Goal: Information Seeking & Learning: Check status

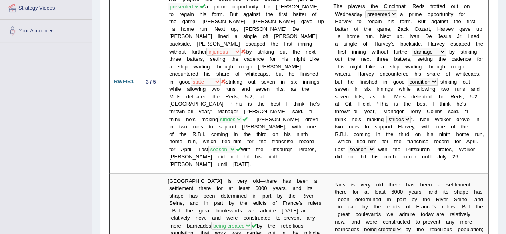
scroll to position [157, 0]
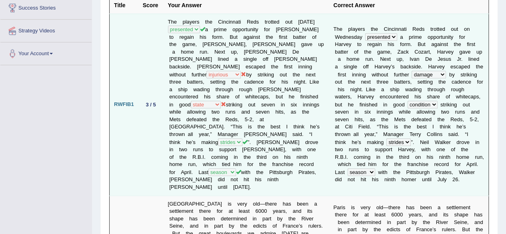
click at [256, 70] on td "The players the Cincinnati Reds trotted out on Wednesday presented furnish prop…" at bounding box center [247, 105] width 166 height 182
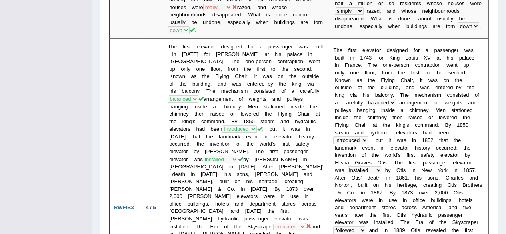
scroll to position [454, 0]
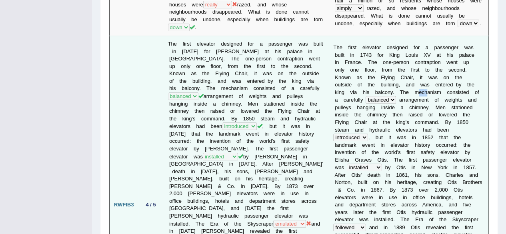
drag, startPoint x: 374, startPoint y: 61, endPoint x: 383, endPoint y: 60, distance: 8.9
click at [383, 60] on td "T h e f i r s t e l e v a t o r d e s i g n e d f o r a p a s s e n g e r w a s…" at bounding box center [409, 205] width 160 height 338
drag, startPoint x: 170, startPoint y: 96, endPoint x: 219, endPoint y: 99, distance: 49.7
click at [219, 99] on td "The first elevator designed for a passenger was built in 1743 for King Louis XV…" at bounding box center [247, 205] width 166 height 338
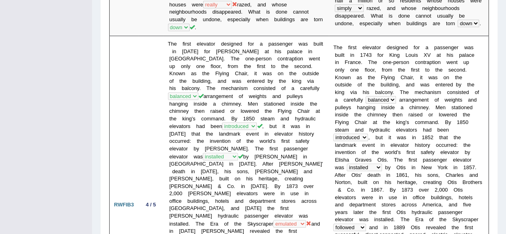
drag, startPoint x: 505, startPoint y: 74, endPoint x: 509, endPoint y: 66, distance: 9.1
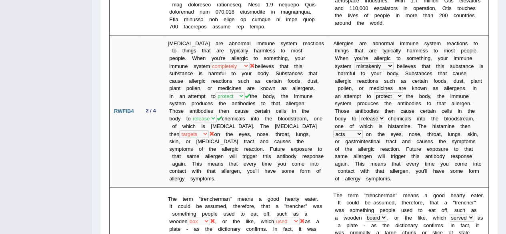
scroll to position [794, 0]
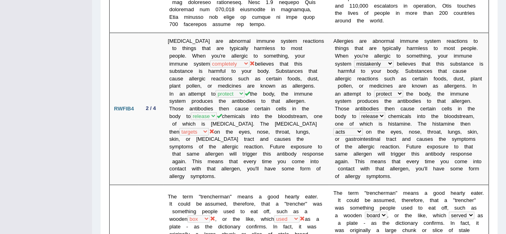
drag, startPoint x: 504, startPoint y: 106, endPoint x: 502, endPoint y: 113, distance: 7.1
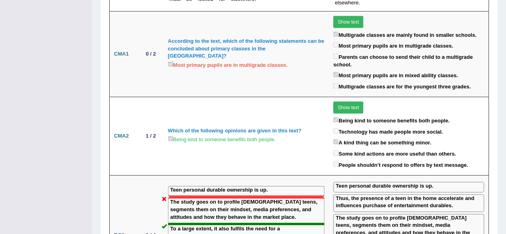
scroll to position [1180, 0]
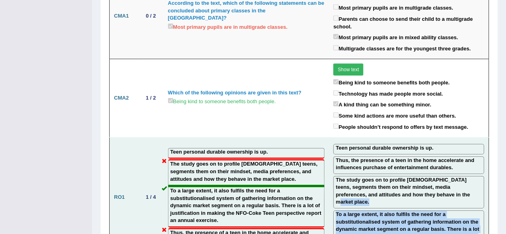
drag, startPoint x: 474, startPoint y: 136, endPoint x: 482, endPoint y: 158, distance: 23.3
click at [482, 158] on td "Teen personal durable ownership is up. Thus, the presence of a teen in the home…" at bounding box center [409, 198] width 160 height 120
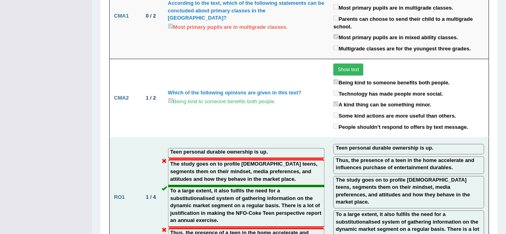
click at [482, 210] on div "To a large extent, it also fulfils the need for a substitutionalised system of …" at bounding box center [408, 230] width 151 height 40
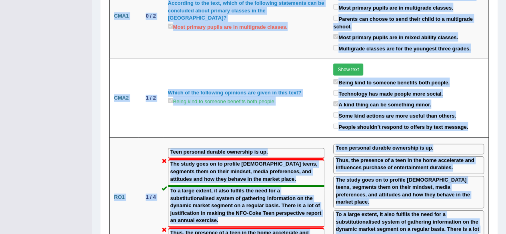
drag, startPoint x: 482, startPoint y: 158, endPoint x: 512, endPoint y: 144, distance: 32.7
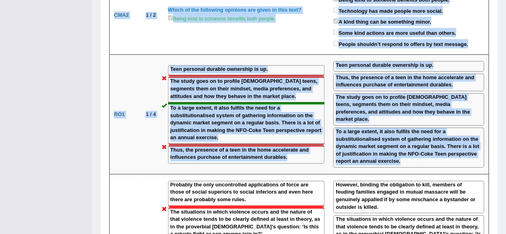
scroll to position [1260, 0]
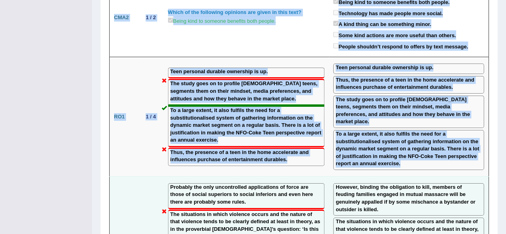
click at [468, 218] on div "The situations in which violence occurs and the nature of that violence tends t…" at bounding box center [408, 234] width 151 height 32
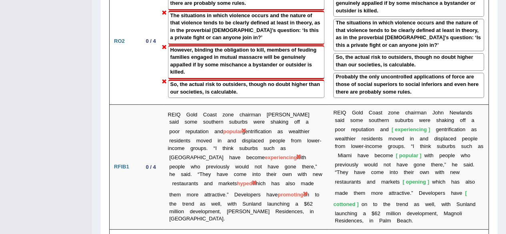
scroll to position [1456, 0]
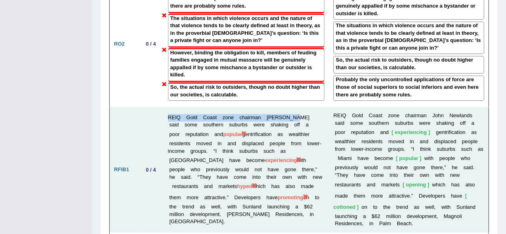
drag, startPoint x: 168, startPoint y: 57, endPoint x: 291, endPoint y: 55, distance: 123.6
click at [291, 108] on td "REIQ Gold Coast zone chairman John Newlands said some southern suburbs were sha…" at bounding box center [247, 170] width 166 height 125
click at [252, 108] on td "REIQ Gold Coast zone chairman John Newlands said some southern suburbs were sha…" at bounding box center [247, 170] width 166 height 125
click at [246, 108] on td "REIQ Gold Coast zone chairman John Newlands said some southern suburbs were sha…" at bounding box center [247, 170] width 166 height 125
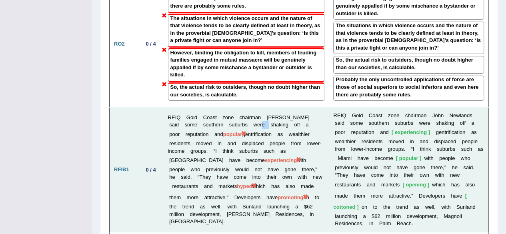
click at [246, 108] on td "REIQ Gold Coast zone chairman John Newlands said some southern suburbs were sha…" at bounding box center [247, 170] width 166 height 125
click at [223, 131] on span "popular" at bounding box center [232, 134] width 19 height 6
click at [265, 157] on span "experiencing" at bounding box center [281, 160] width 32 height 6
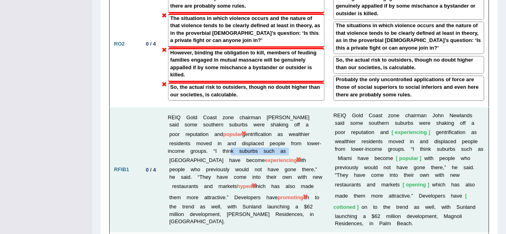
drag, startPoint x: 222, startPoint y: 88, endPoint x: 280, endPoint y: 90, distance: 58.0
click at [280, 108] on td "REIQ Gold Coast zone chairman John Newlands said some southern suburbs were sha…" at bounding box center [247, 170] width 166 height 125
click at [204, 132] on td "REIQ Gold Coast zone chairman John Newlands said some southern suburbs were sha…" at bounding box center [247, 170] width 166 height 125
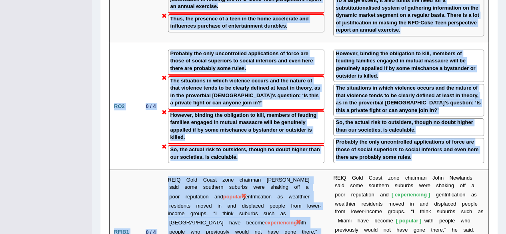
drag, startPoint x: 240, startPoint y: 152, endPoint x: 209, endPoint y: -13, distance: 167.3
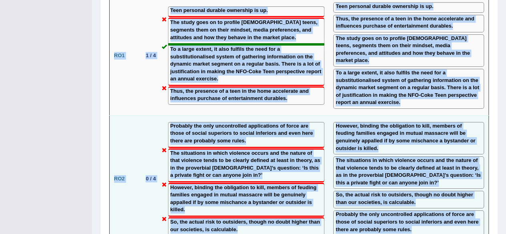
click at [272, 218] on label "So, the actual risk to outsiders, though no doubt higher than our societies, is…" at bounding box center [246, 225] width 152 height 15
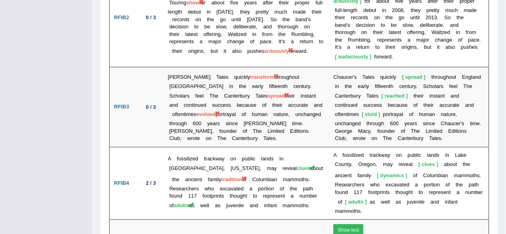
scroll to position [1758, 0]
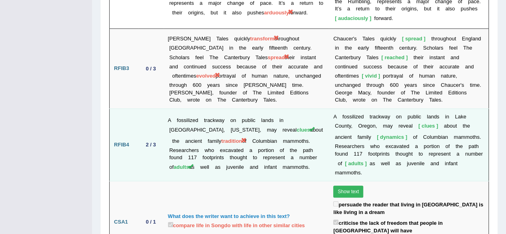
click at [221, 138] on span "tradition" at bounding box center [231, 141] width 21 height 6
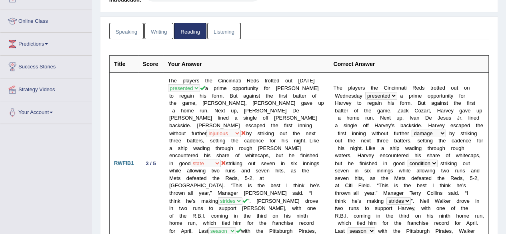
scroll to position [106, 0]
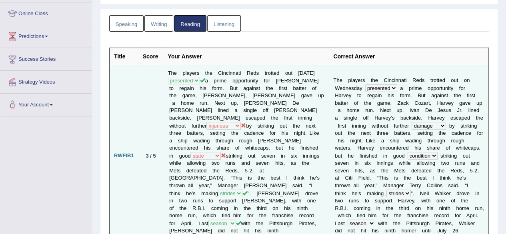
drag, startPoint x: 164, startPoint y: 70, endPoint x: 199, endPoint y: 80, distance: 36.2
click at [199, 80] on td "The players the Cincinnati Reds trotted out on Wednesday presented furnish prop…" at bounding box center [247, 156] width 166 height 182
click at [274, 116] on td "The players the Cincinnati Reds trotted out on Wednesday presented furnish prop…" at bounding box center [247, 156] width 166 height 182
click at [263, 147] on td "The players the Cincinnati Reds trotted out on Wednesday presented furnish prop…" at bounding box center [247, 156] width 166 height 182
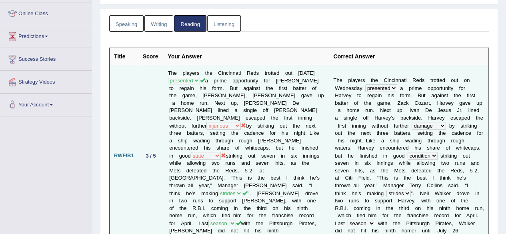
click at [260, 195] on td "The players the Cincinnati Reds trotted out on Wednesday presented furnish prop…" at bounding box center [247, 156] width 166 height 182
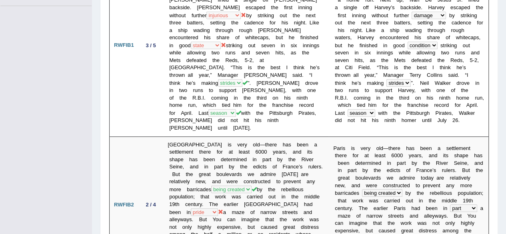
scroll to position [285, 0]
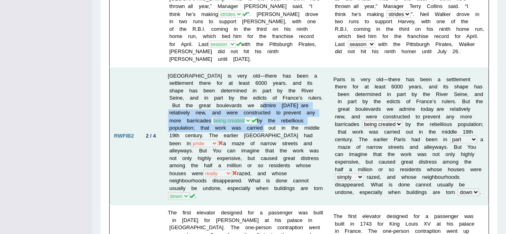
drag, startPoint x: 260, startPoint y: 90, endPoint x: 214, endPoint y: 106, distance: 48.8
click at [214, 106] on td "Paris is very old—there has been a settlement there for at least 6000 years, an…" at bounding box center [247, 136] width 166 height 137
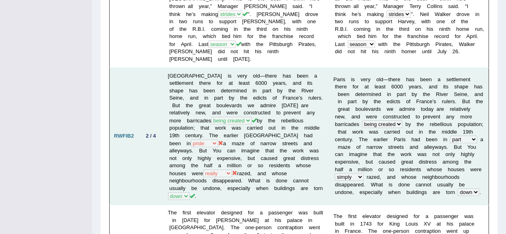
click at [286, 175] on td "Paris is very old—there has been a settlement there for at least 6000 years, an…" at bounding box center [247, 136] width 166 height 137
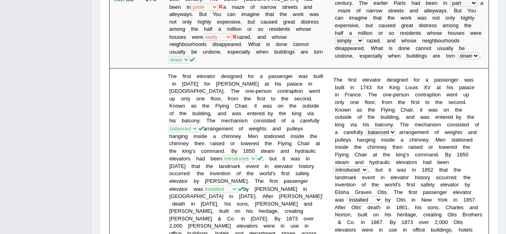
scroll to position [426, 0]
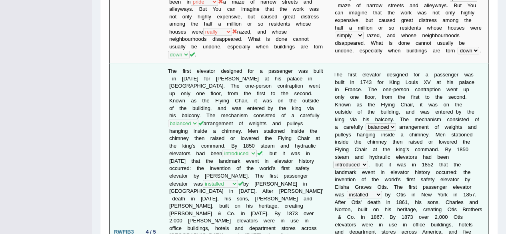
click at [214, 94] on td "The first elevator designed for a passenger was built in 1743 for King Louis XV…" at bounding box center [247, 232] width 166 height 338
click at [196, 96] on td "The first elevator designed for a passenger was built in 1743 for King Louis XV…" at bounding box center [247, 232] width 166 height 338
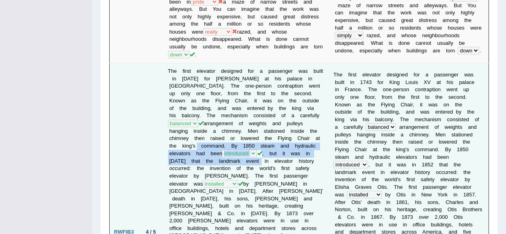
drag, startPoint x: 195, startPoint y: 115, endPoint x: 260, endPoint y: 132, distance: 66.8
click at [260, 132] on td "The first elevator designed for a passenger was built in 1743 for King Louis XV…" at bounding box center [247, 232] width 166 height 338
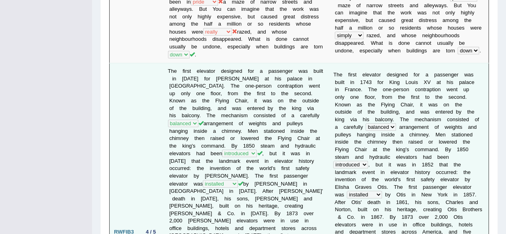
click at [247, 156] on td "The first elevator designed for a passenger was built in 1743 for King Louis XV…" at bounding box center [247, 232] width 166 height 338
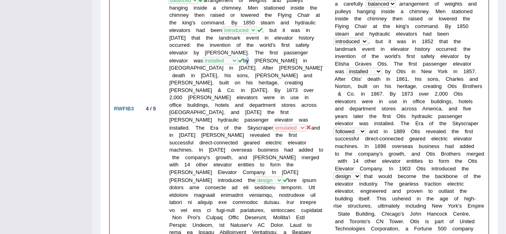
scroll to position [580, 0]
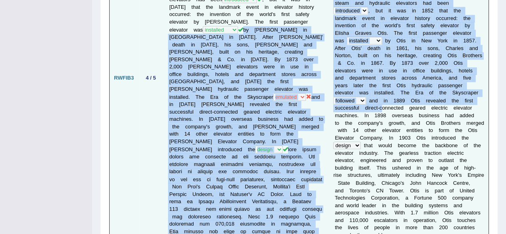
drag, startPoint x: 378, startPoint y: 66, endPoint x: 317, endPoint y: 56, distance: 61.2
click at [317, 56] on tr "RWFIB3 4 / 5 The first elevator designed for a passenger was built in 1743 for …" at bounding box center [299, 78] width 379 height 338
click at [317, 56] on td "The first elevator designed for a passenger was built in 1743 for King Louis XV…" at bounding box center [247, 78] width 166 height 338
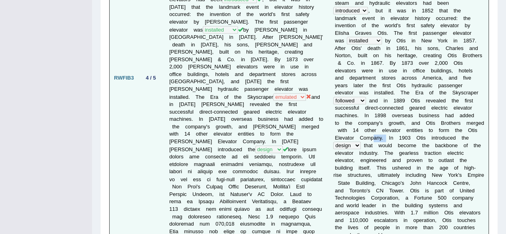
drag, startPoint x: 383, startPoint y: 96, endPoint x: 370, endPoint y: 97, distance: 13.3
click at [370, 97] on td "T h e f i r s t e l e v a t o r d e s i g n e d f o r a p a s s e n g e r w a s…" at bounding box center [409, 78] width 160 height 338
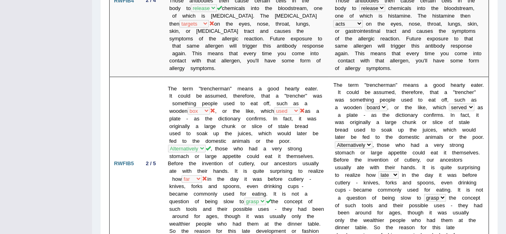
scroll to position [923, 0]
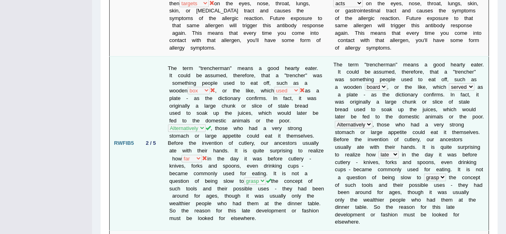
click at [184, 56] on td "The term "trencherman" means a good hearty eater. It could be assumed, therefor…" at bounding box center [247, 143] width 166 height 174
click at [185, 56] on td "The term "trencherman" means a good hearty eater. It could be assumed, therefor…" at bounding box center [247, 143] width 166 height 174
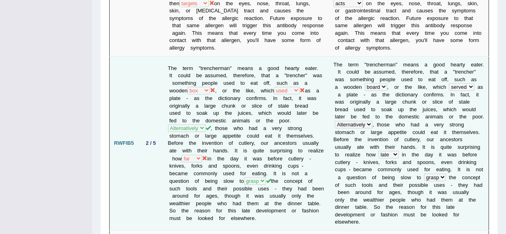
click at [195, 56] on td "The term "trencherman" means a good hearty eater. It could be assumed, therefor…" at bounding box center [247, 143] width 166 height 174
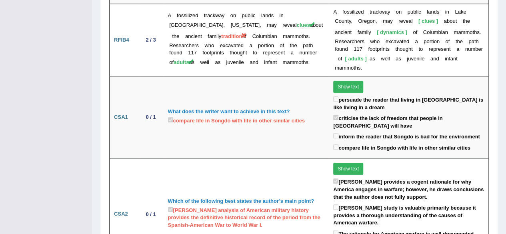
scroll to position [0, 0]
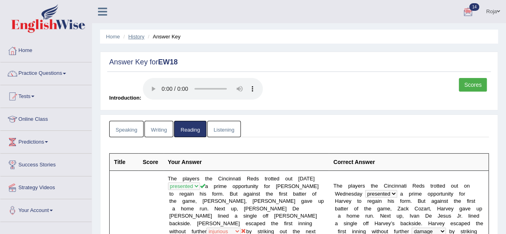
click at [138, 34] on link "History" at bounding box center [136, 37] width 16 height 6
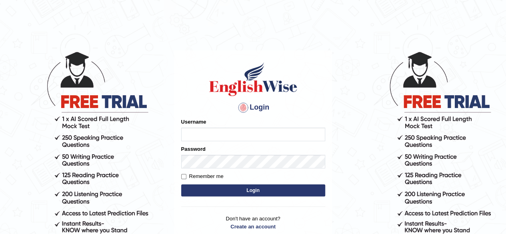
click at [237, 131] on input "Username" at bounding box center [253, 135] width 144 height 14
type input "RojaTangella"
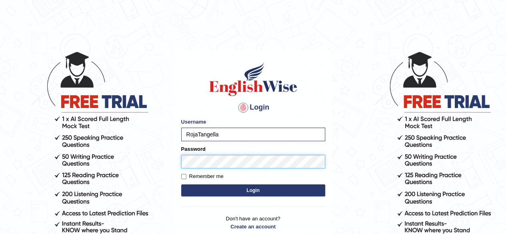
click at [181, 184] on button "Login" at bounding box center [253, 190] width 144 height 12
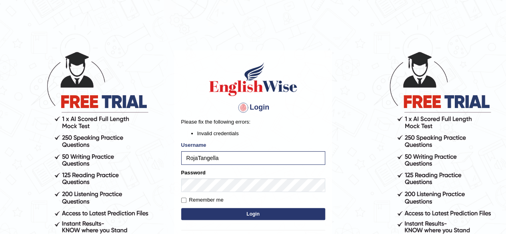
click at [219, 208] on button "Login" at bounding box center [253, 214] width 144 height 12
click at [166, 176] on body "Login Please fix the following errors: Invalid credentials Username RojaTangell…" at bounding box center [253, 142] width 506 height 234
click at [181, 208] on button "Login" at bounding box center [253, 214] width 144 height 12
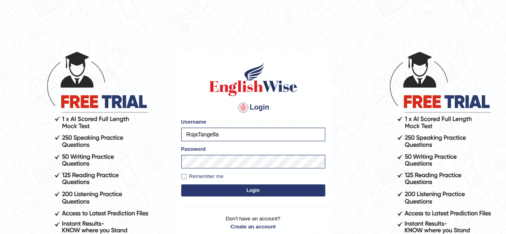
click at [229, 188] on button "Login" at bounding box center [253, 190] width 144 height 12
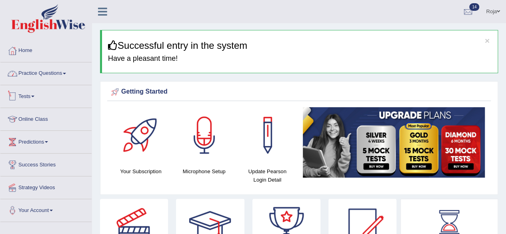
click at [57, 71] on link "Practice Questions" at bounding box center [45, 72] width 91 height 20
click at [57, 71] on link "Practice Questions" at bounding box center [44, 72] width 89 height 20
click at [34, 96] on span at bounding box center [32, 97] width 3 height 2
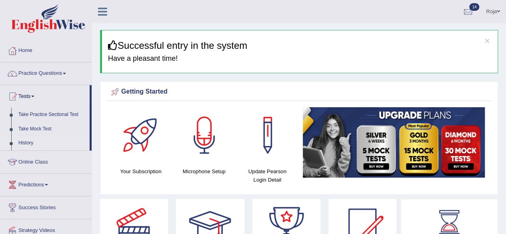
click at [26, 140] on link "History" at bounding box center [52, 143] width 75 height 14
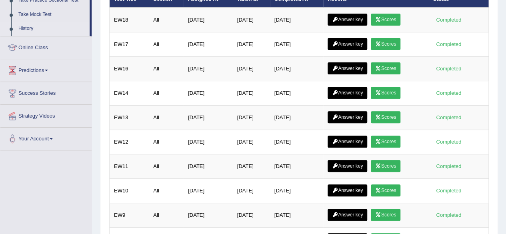
scroll to position [111, 0]
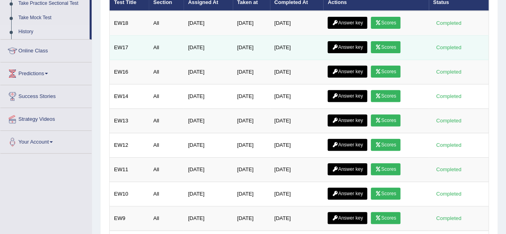
click at [356, 49] on link "Answer key" at bounding box center [348, 47] width 40 height 12
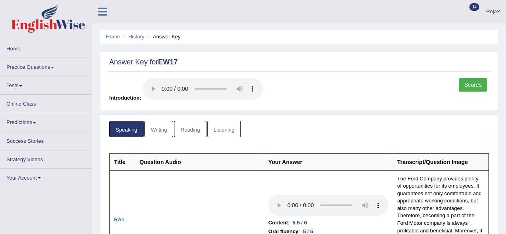
click at [193, 127] on link "Reading" at bounding box center [190, 129] width 32 height 16
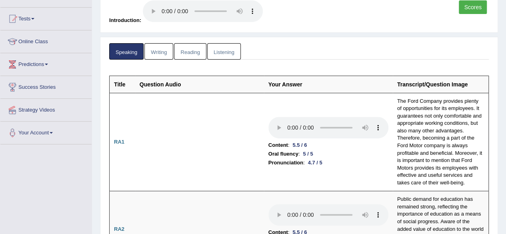
scroll to position [103, 0]
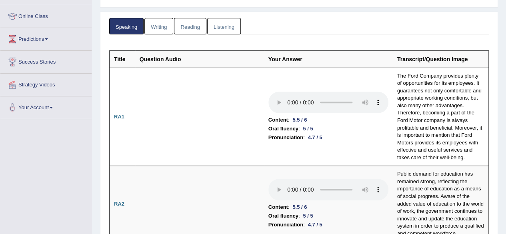
click at [198, 27] on link "Reading" at bounding box center [190, 26] width 32 height 16
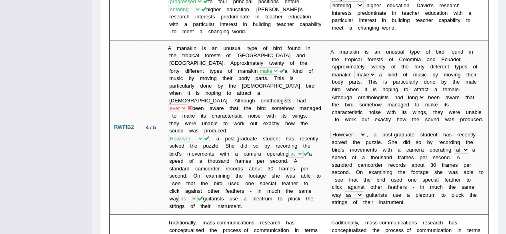
scroll to position [242, 0]
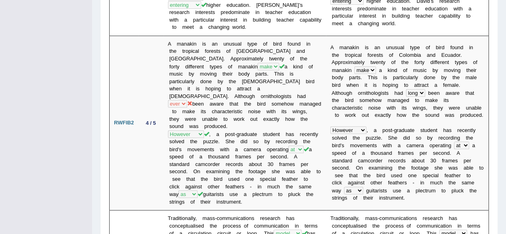
drag, startPoint x: 506, startPoint y: 45, endPoint x: 511, endPoint y: 46, distance: 5.3
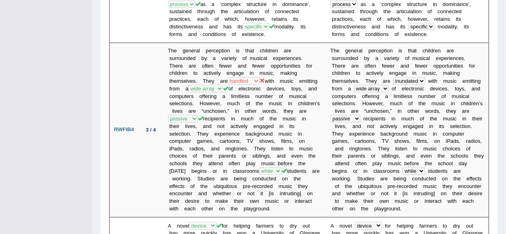
scroll to position [571, 0]
